Goal: Find specific page/section: Find specific page/section

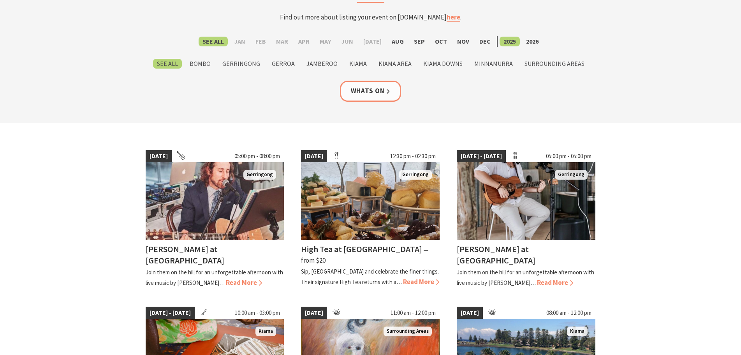
scroll to position [39, 0]
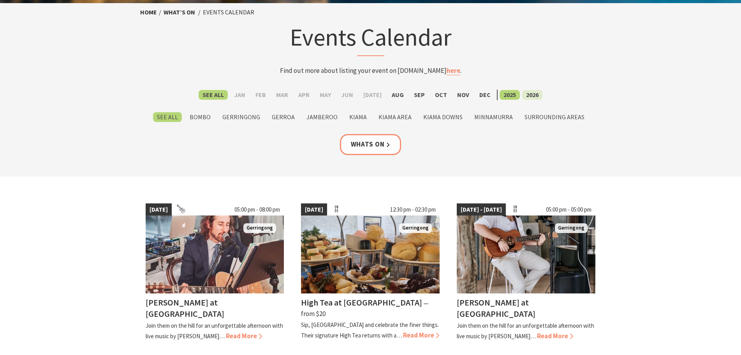
click at [532, 96] on label "2026" at bounding box center [532, 95] width 20 height 10
click at [0, 0] on input "2026" at bounding box center [0, 0] width 0 height 0
